Goal: Find specific page/section: Find specific page/section

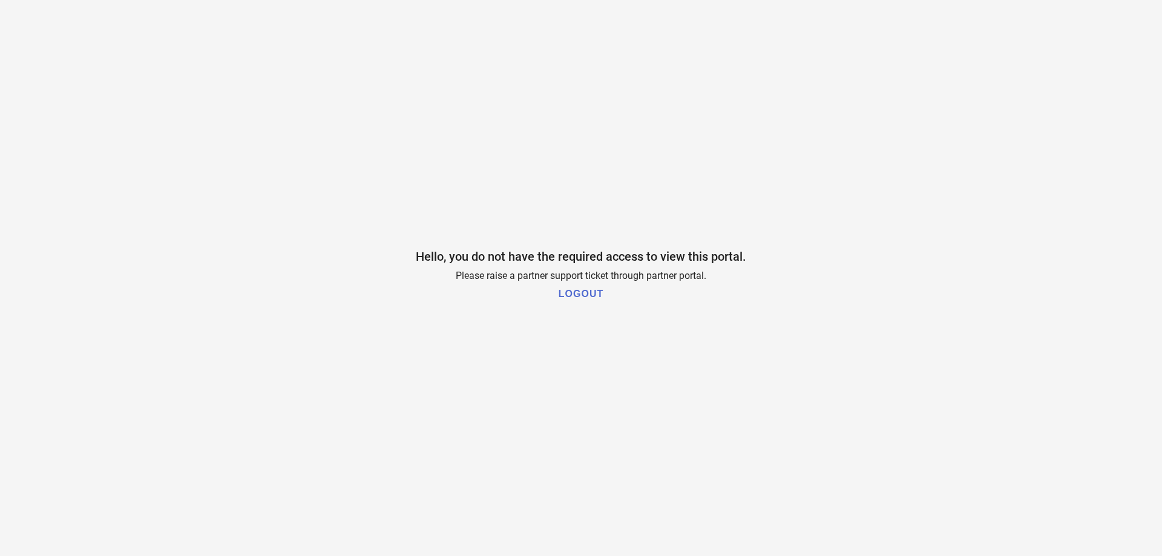
click at [592, 297] on h1 "LOGOUT" at bounding box center [581, 294] width 45 height 11
